Goal: Check status

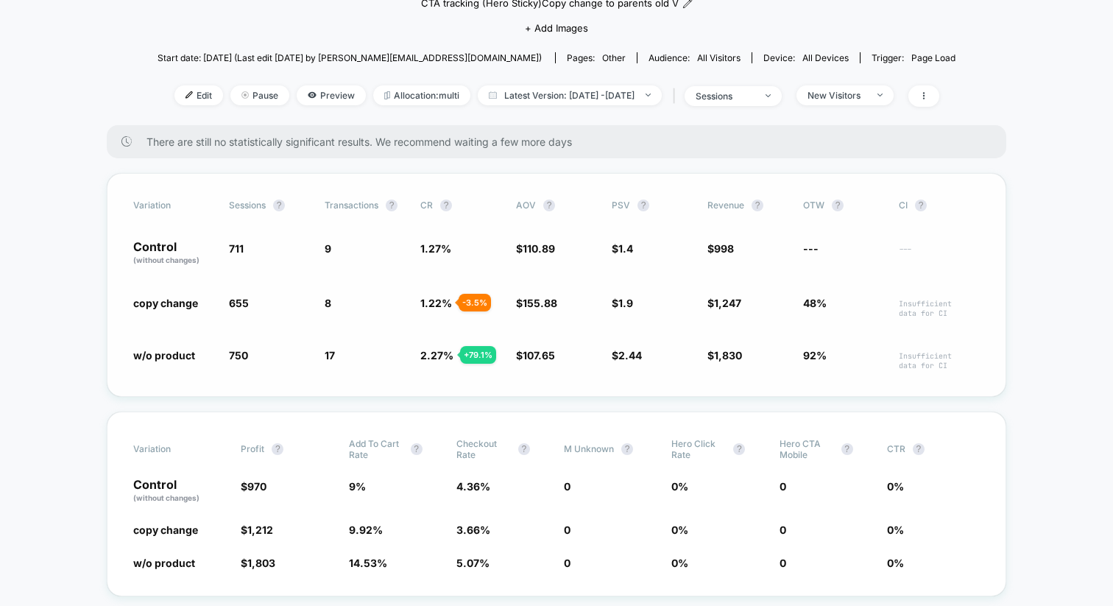
scroll to position [149, 0]
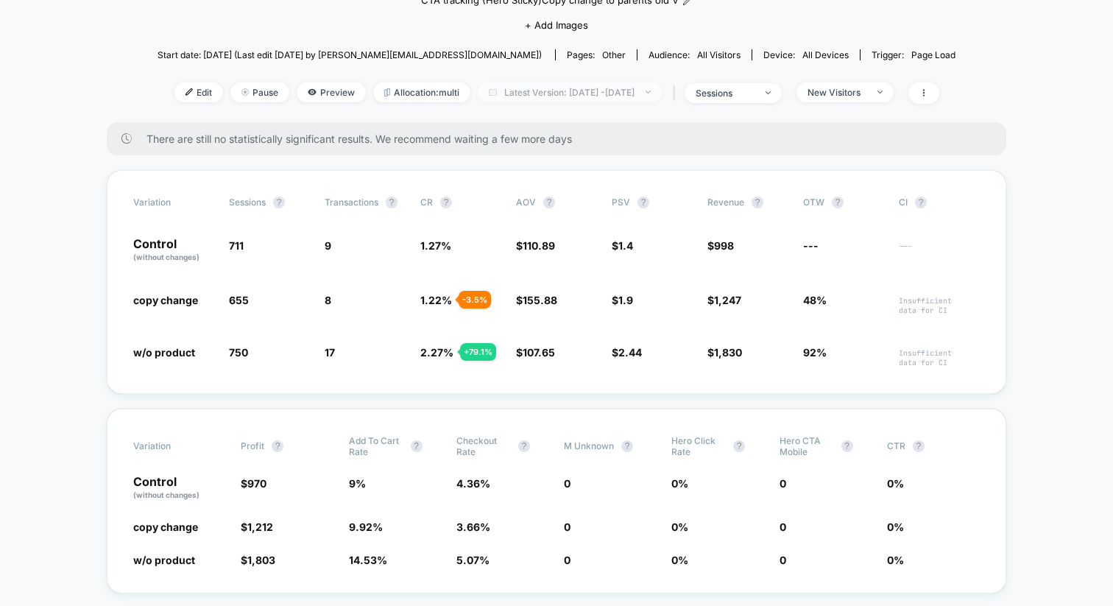
click at [601, 93] on span "Latest Version: [DATE] - [DATE]" at bounding box center [570, 92] width 184 height 20
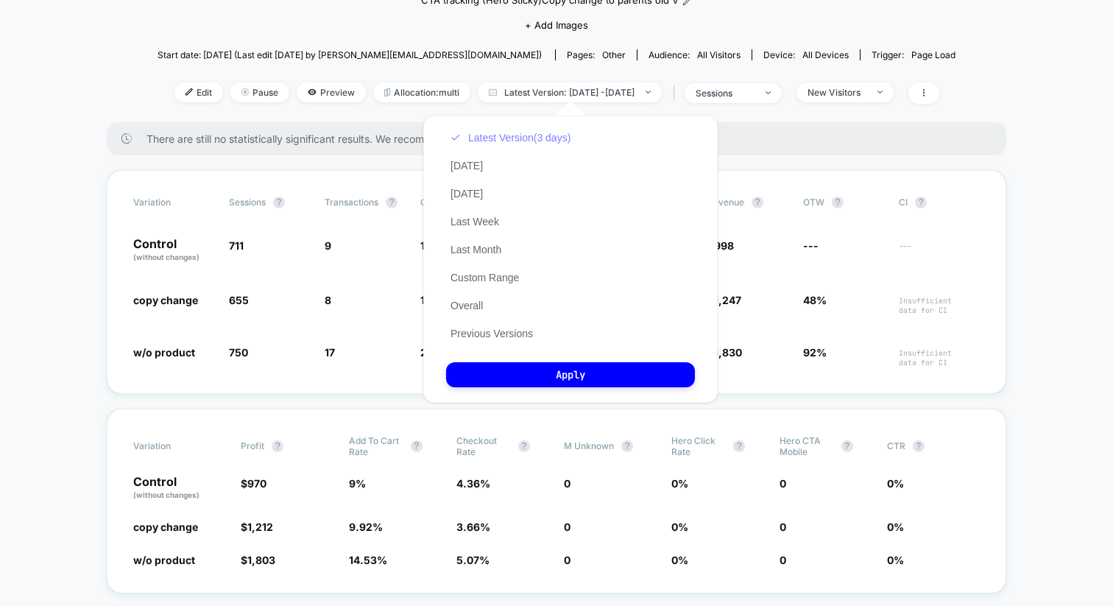
click at [507, 138] on button "Latest Version (3 days)" at bounding box center [510, 137] width 129 height 13
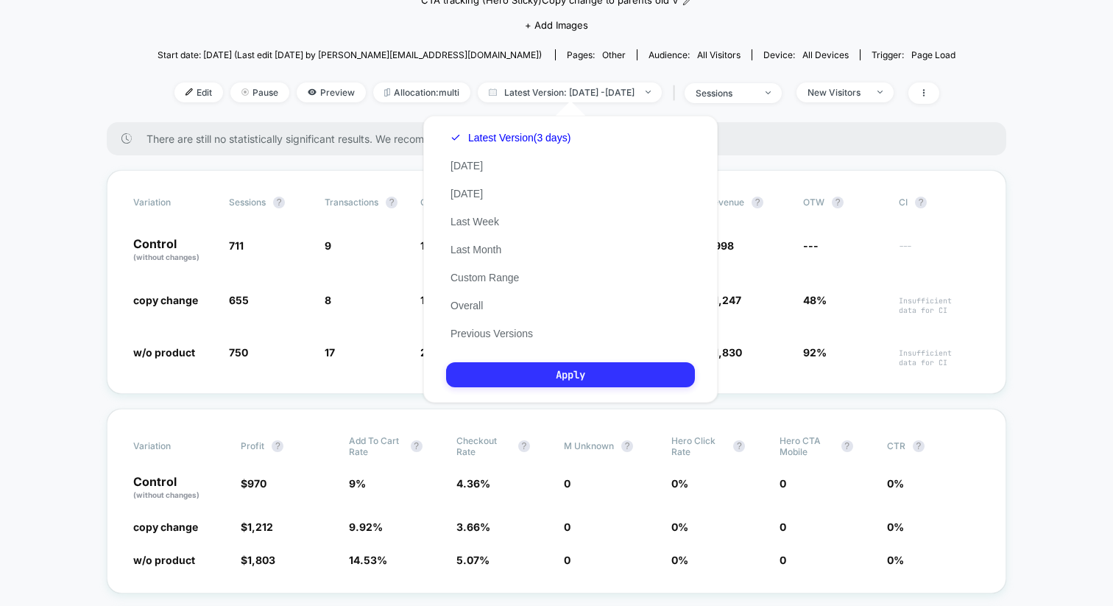
click at [563, 370] on button "Apply" at bounding box center [570, 374] width 249 height 25
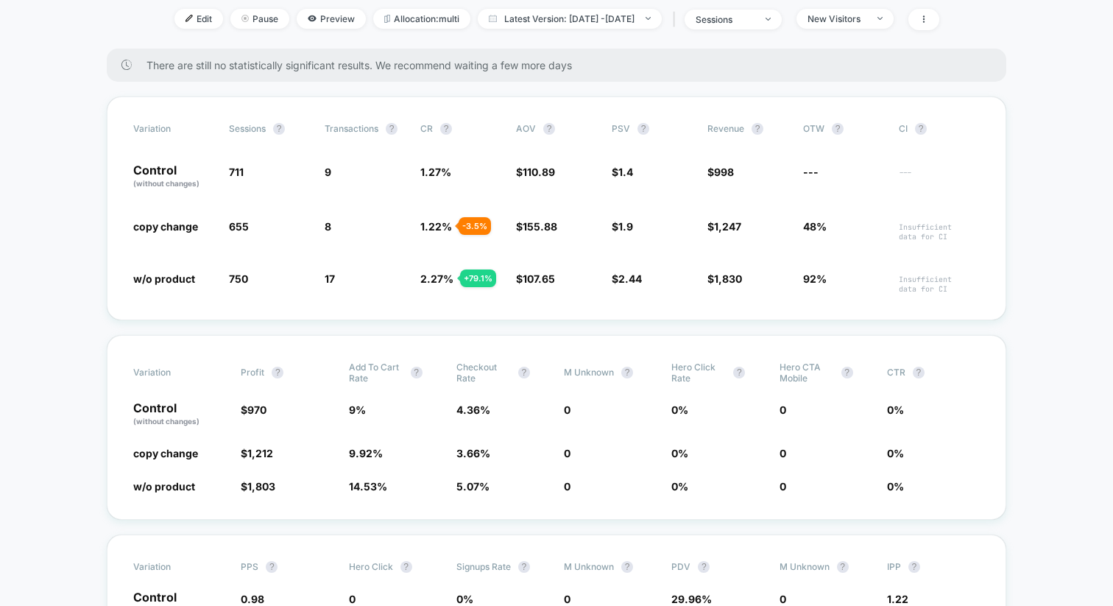
scroll to position [224, 0]
click at [866, 18] on div "New Visitors" at bounding box center [837, 18] width 59 height 11
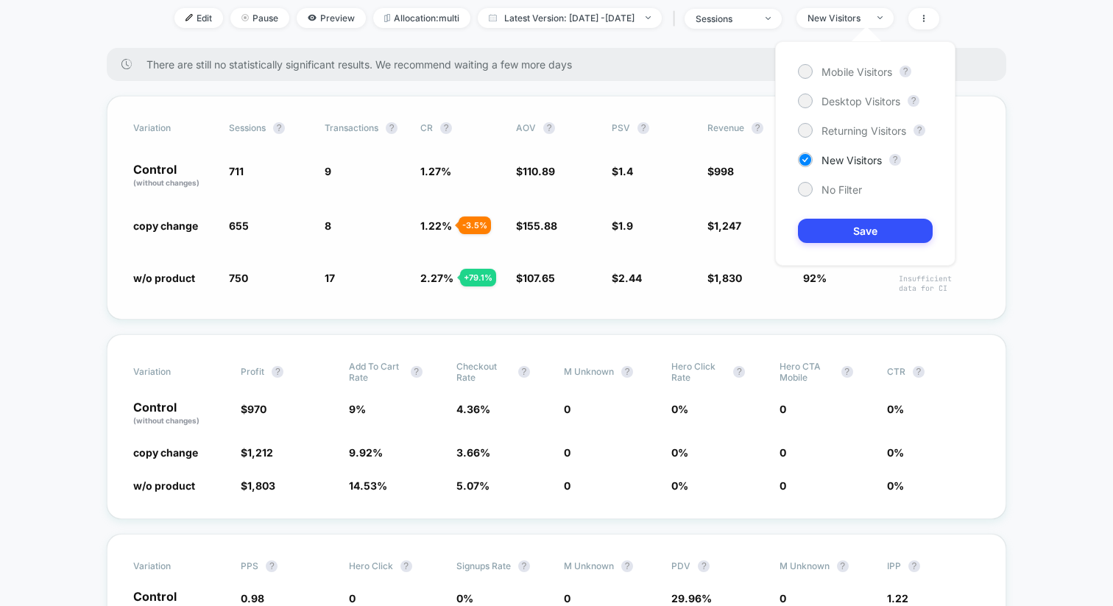
click at [573, 234] on span "$ 155.88 + 40.6 %" at bounding box center [556, 229] width 81 height 23
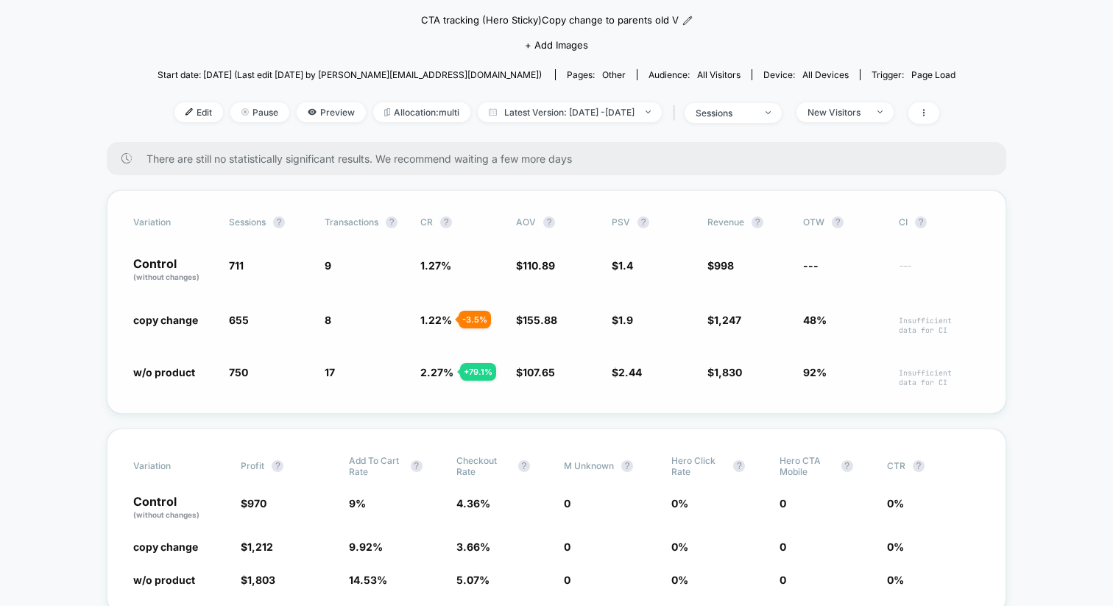
scroll to position [135, 0]
